Goal: Task Accomplishment & Management: Complete application form

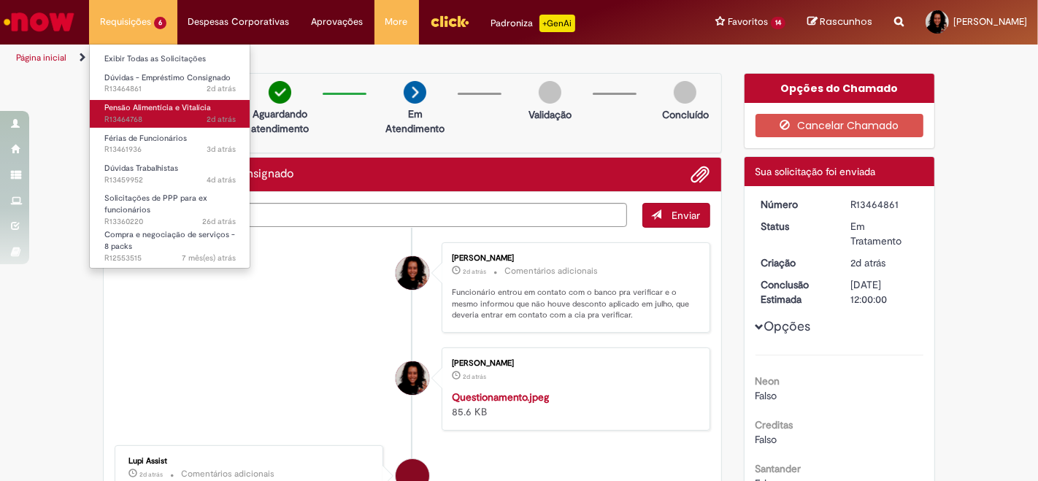
click at [142, 110] on span "Pensão Alimentícia e Vitalícia" at bounding box center [157, 107] width 107 height 11
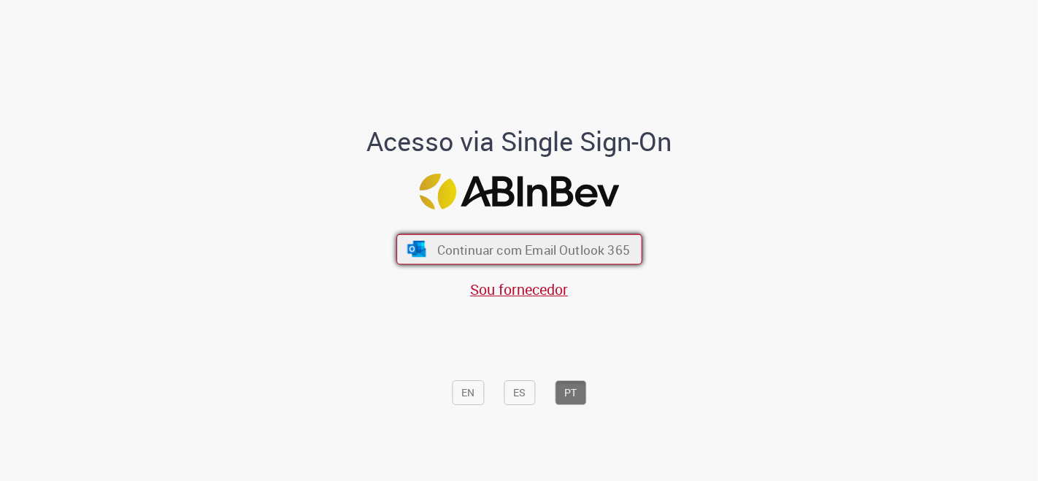
click at [457, 241] on span "Continuar com Email Outlook 365" at bounding box center [533, 249] width 193 height 17
click at [473, 242] on span "Continuar com Email Outlook 365" at bounding box center [533, 249] width 193 height 17
